Goal: Entertainment & Leisure: Consume media (video, audio)

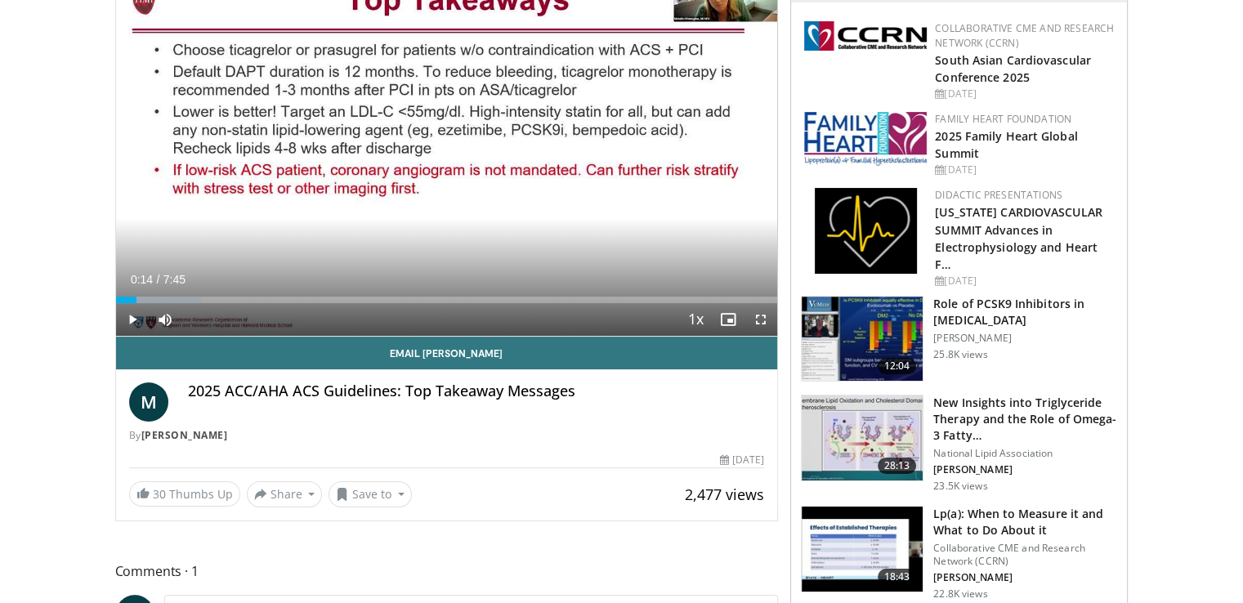
click at [134, 311] on span "Video Player" at bounding box center [132, 319] width 33 height 33
click at [758, 319] on span "Video Player" at bounding box center [760, 319] width 33 height 33
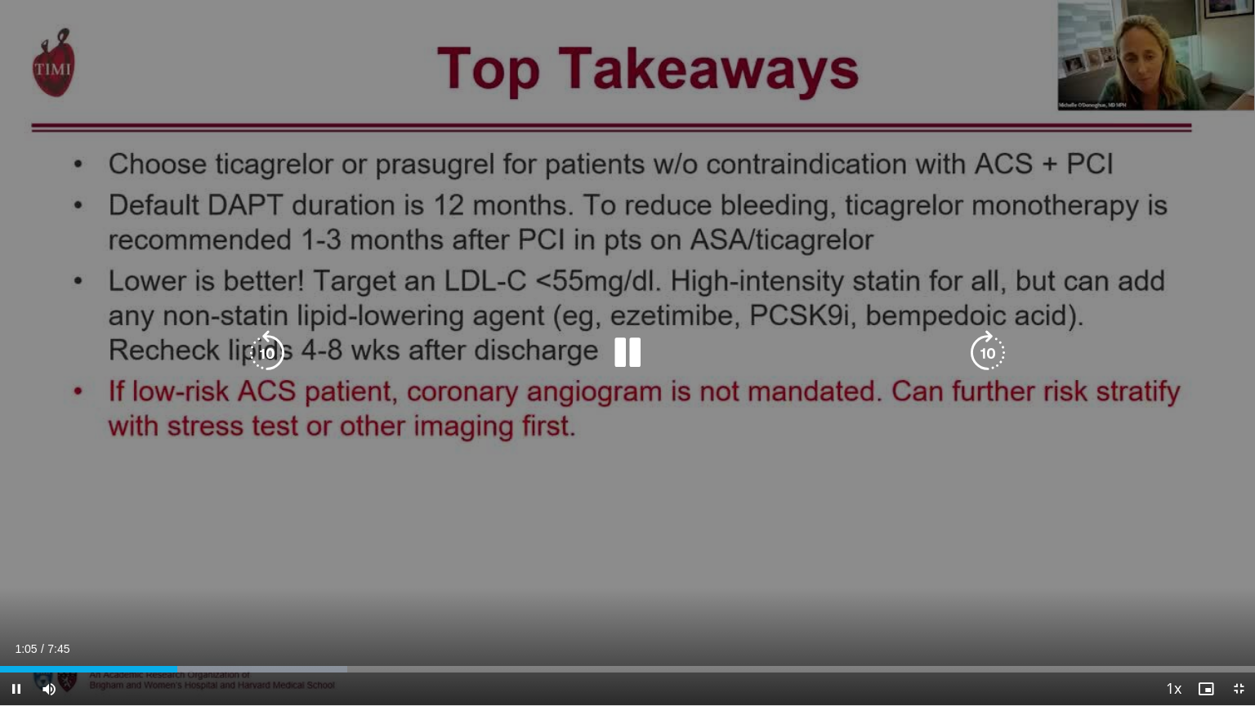
click at [624, 347] on icon "Video Player" at bounding box center [628, 353] width 46 height 46
drag, startPoint x: 631, startPoint y: 343, endPoint x: 624, endPoint y: 354, distance: 12.5
click at [625, 354] on icon "Video Player" at bounding box center [628, 353] width 46 height 46
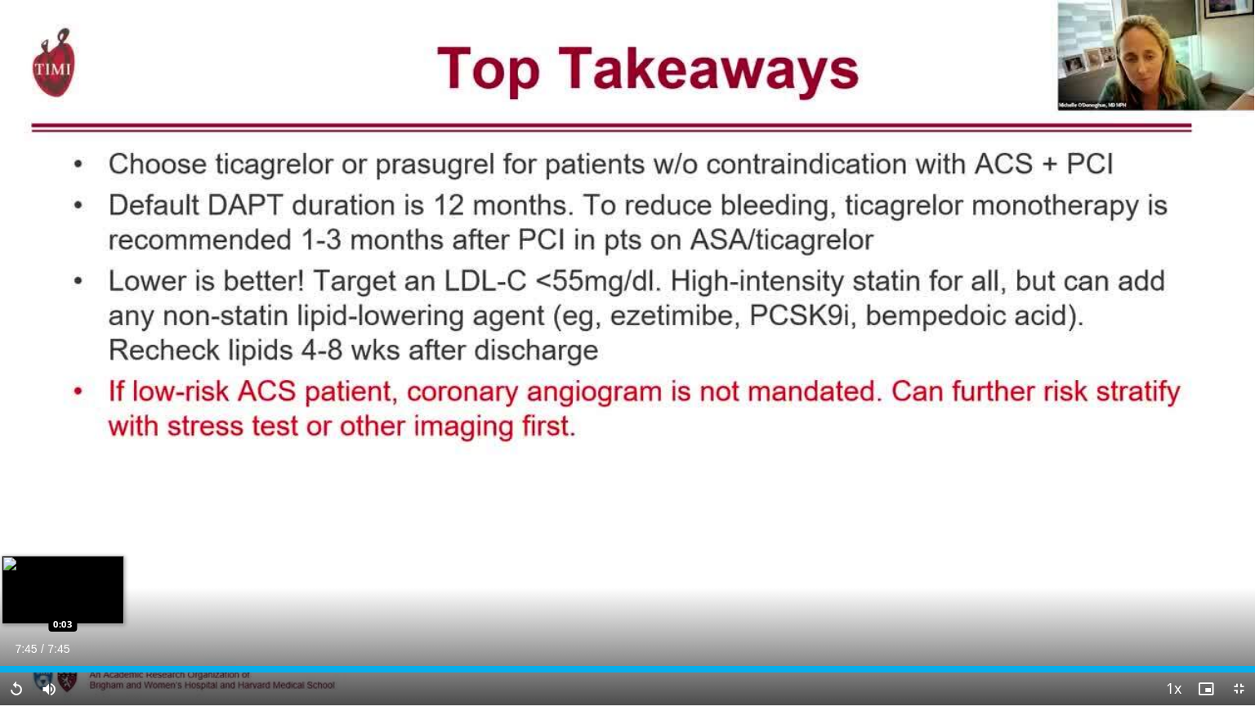
click at [9, 602] on div "Loaded : 100.00% 7:45 0:03" at bounding box center [627, 669] width 1255 height 7
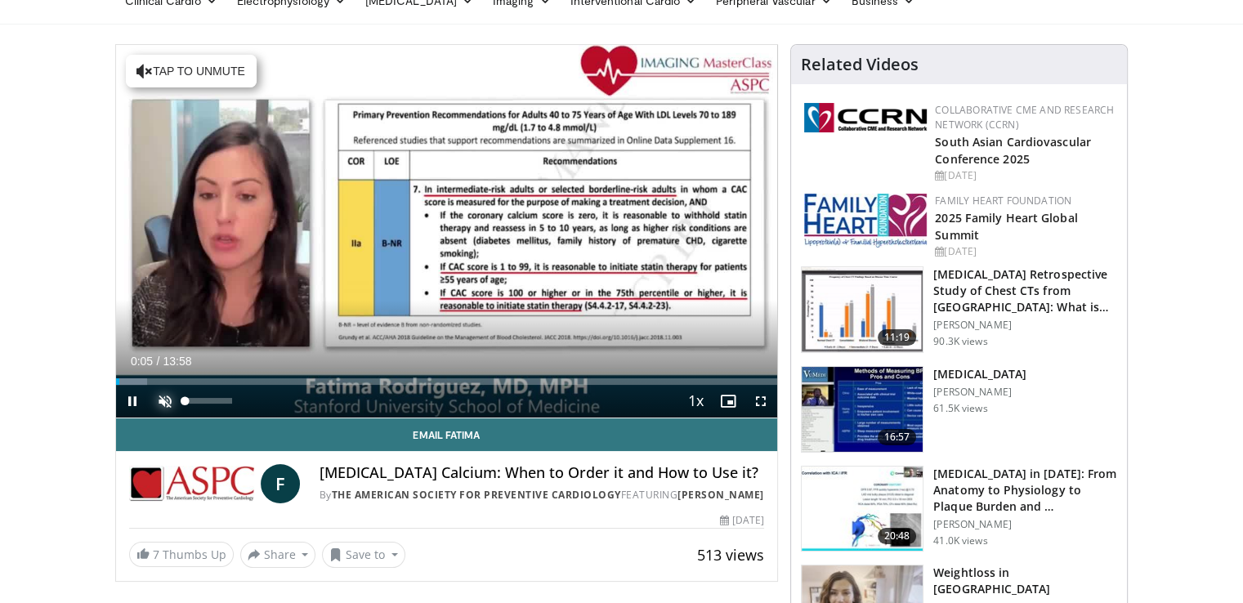
click at [167, 392] on span "Video Player" at bounding box center [165, 401] width 33 height 33
click at [136, 397] on video-js "**********" at bounding box center [447, 231] width 662 height 373
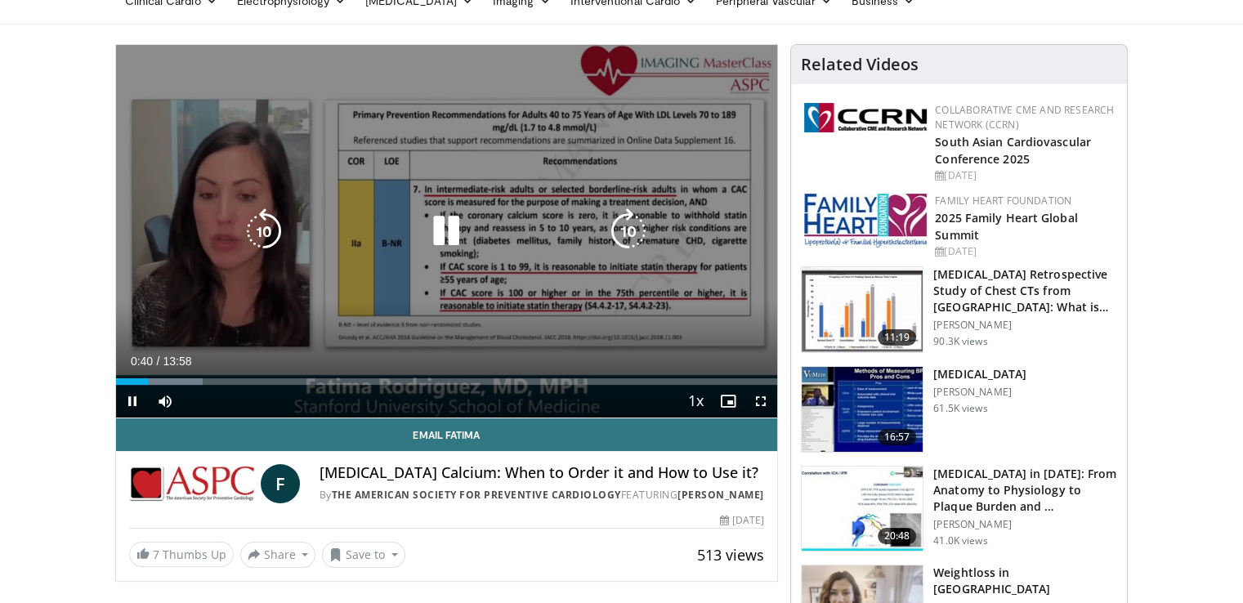
click at [440, 224] on icon "Video Player" at bounding box center [446, 231] width 46 height 46
